Goal: Ask a question

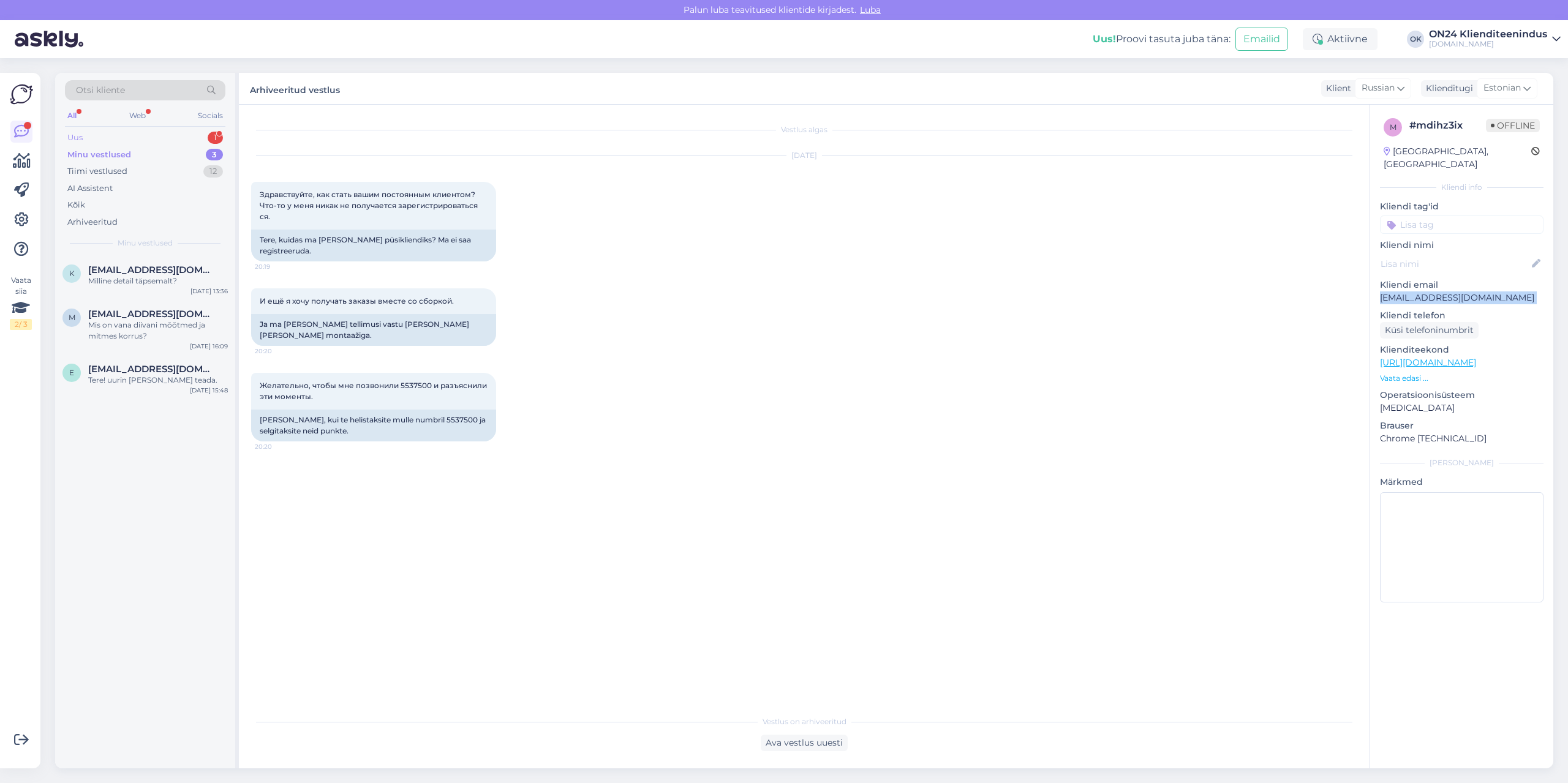
click at [140, 134] on div "Uus 1" at bounding box center [145, 138] width 161 height 17
click at [140, 274] on span "[EMAIL_ADDRESS][DOMAIN_NAME]" at bounding box center [151, 269] width 127 height 11
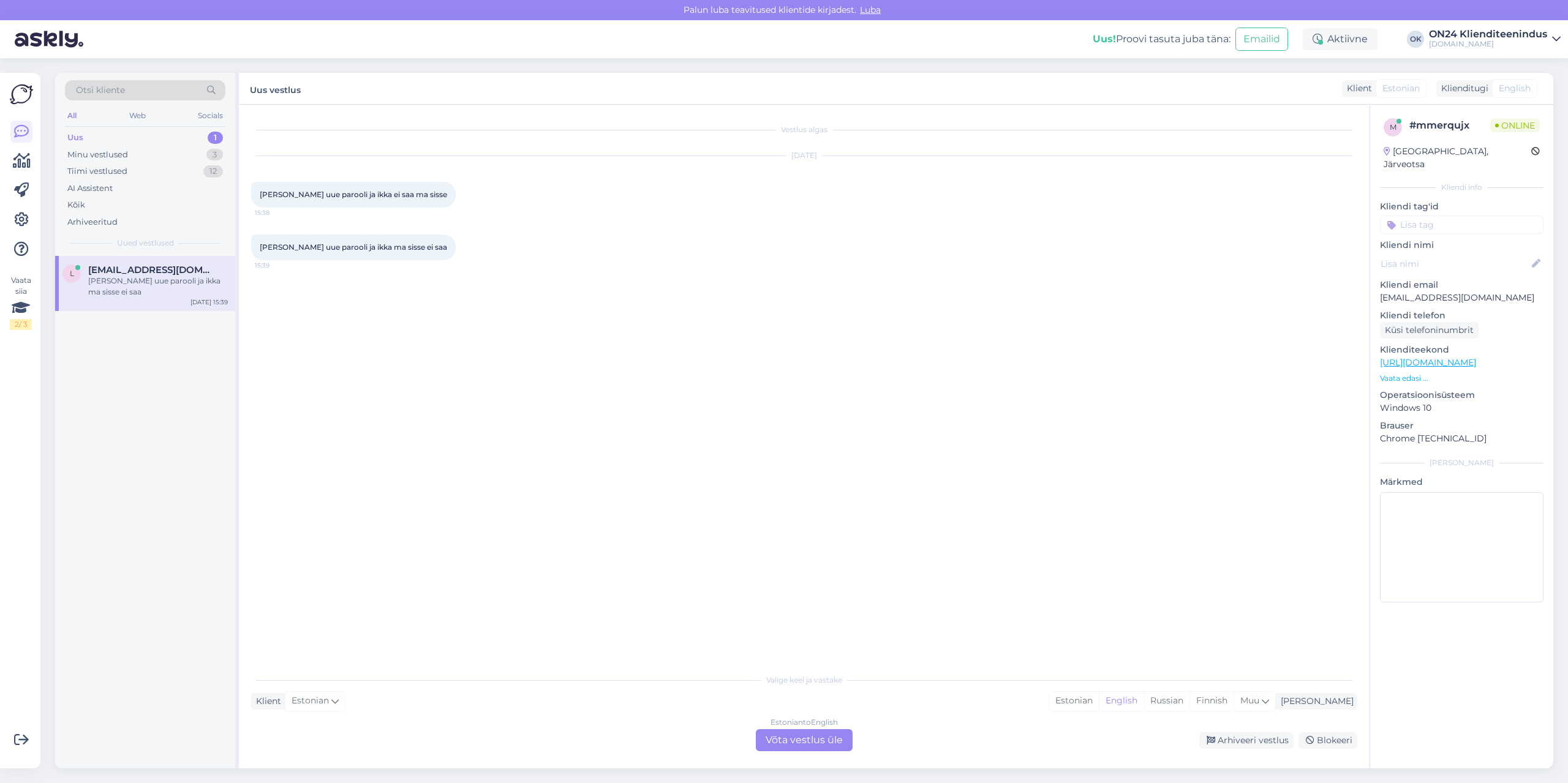
click at [1426, 292] on p "[EMAIL_ADDRESS][DOMAIN_NAME]" at bounding box center [1462, 298] width 163 height 13
copy p "[EMAIL_ADDRESS][DOMAIN_NAME]"
click at [1099, 707] on div "Estonian" at bounding box center [1074, 701] width 50 height 18
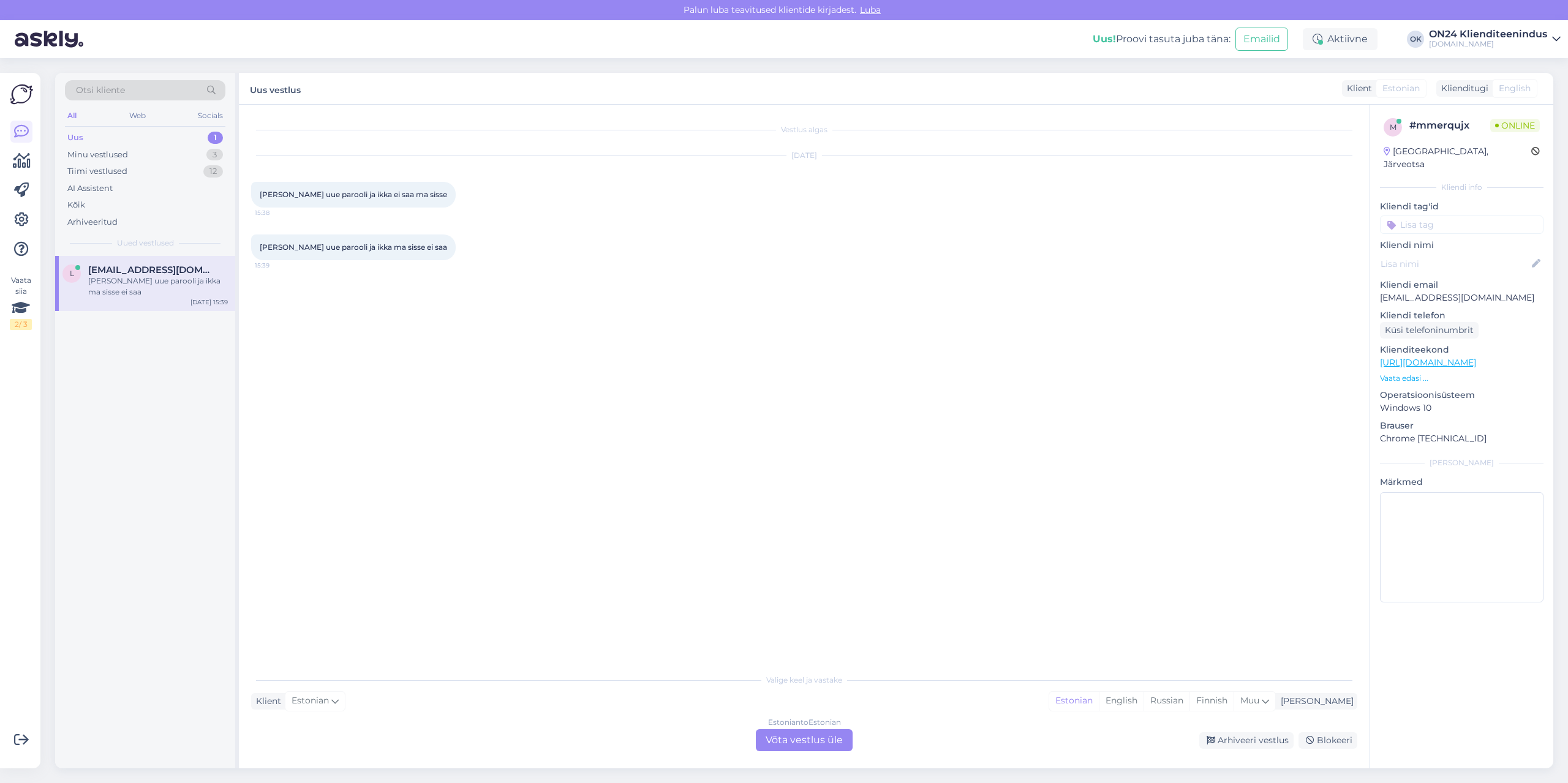
click at [838, 739] on div "Estonian to Estonian Võta vestlus üle" at bounding box center [804, 740] width 97 height 22
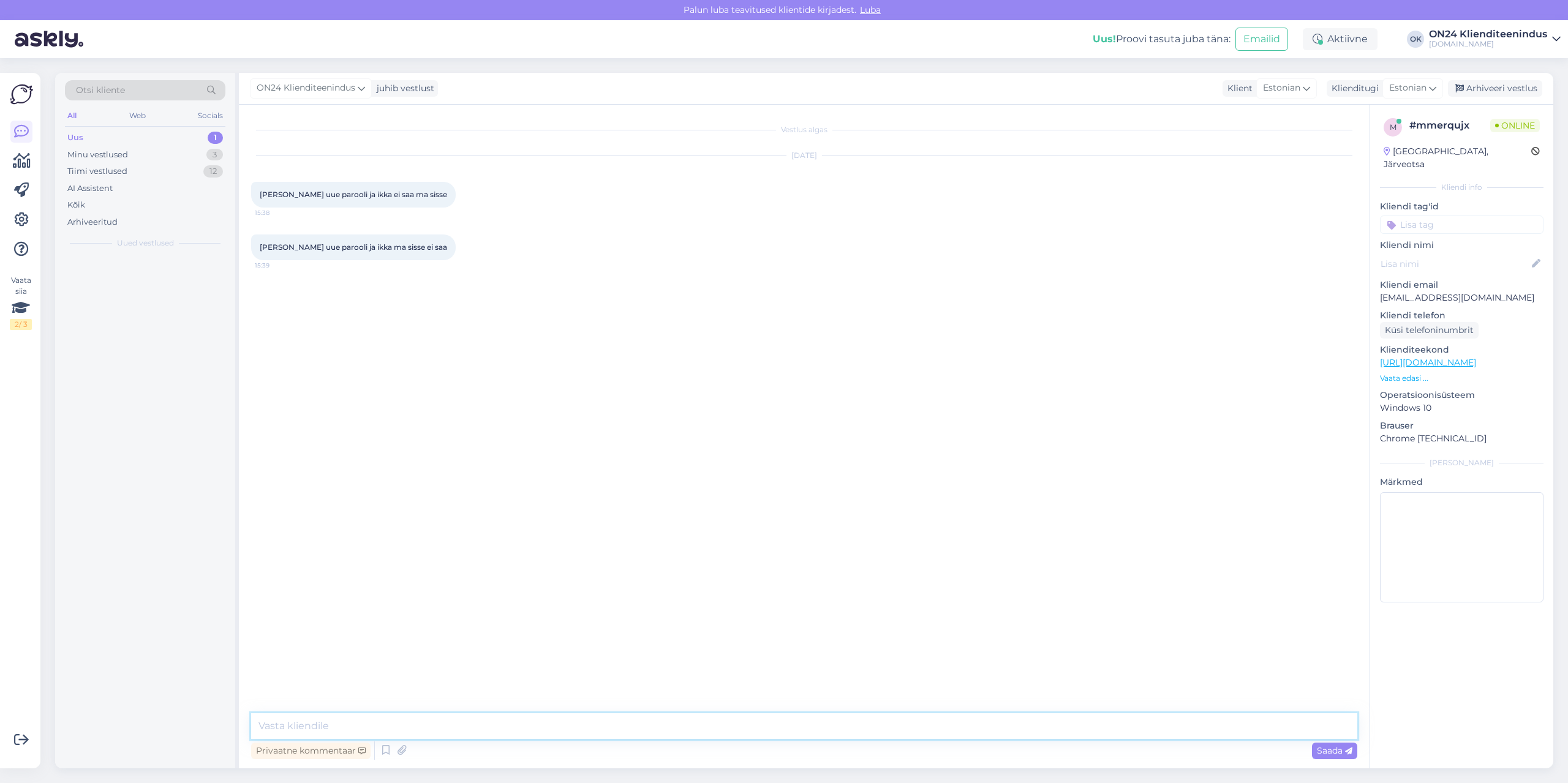
click at [836, 735] on textarea at bounding box center [804, 726] width 1106 height 25
type textarea "Tere!"
type textarea "Uus salasõna: liia123"
